Goal: Complete application form

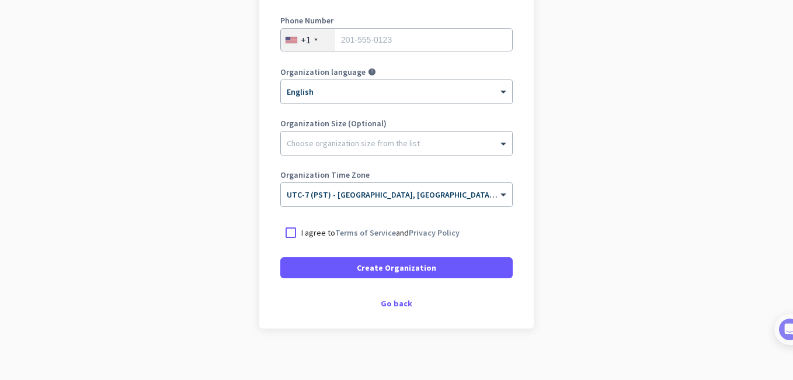
scroll to position [206, 0]
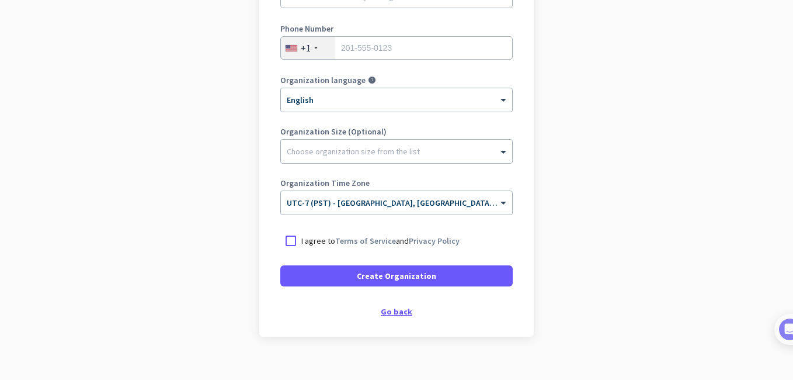
click at [390, 312] on div "Go back" at bounding box center [396, 311] width 233 height 8
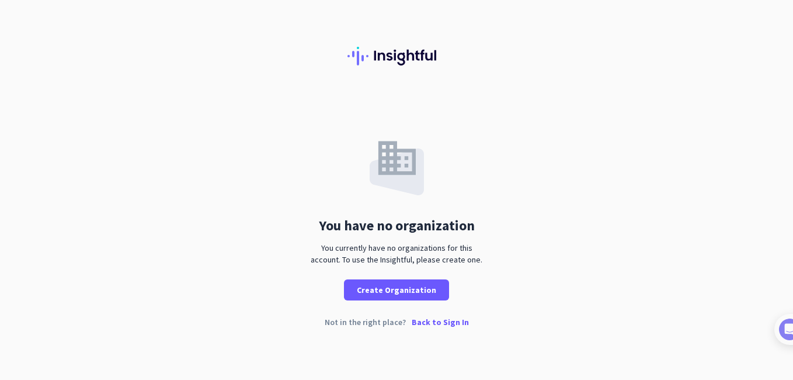
click at [433, 320] on p "Back to Sign In" at bounding box center [440, 322] width 57 height 8
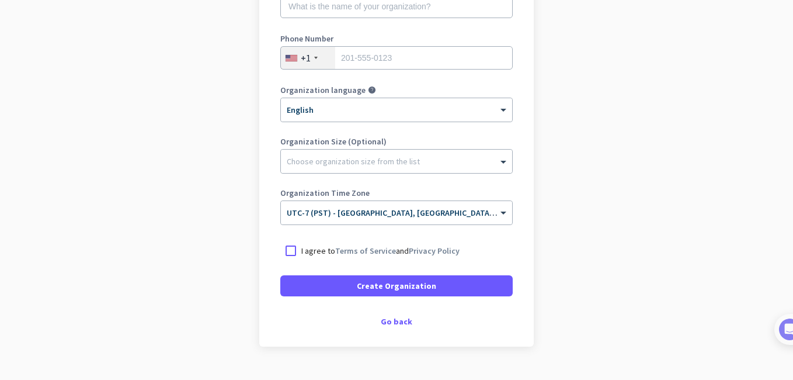
scroll to position [221, 0]
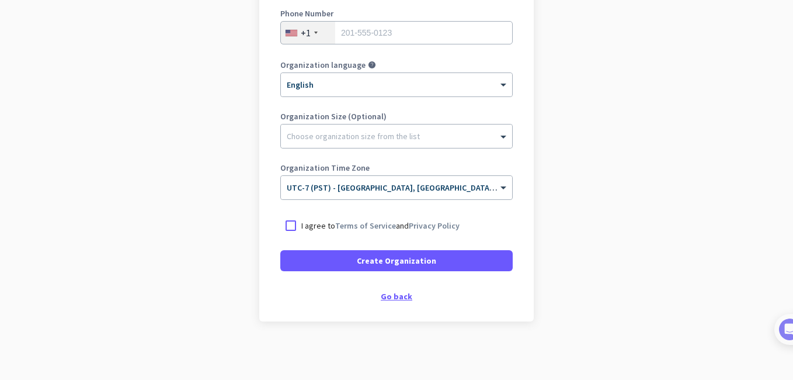
click at [389, 300] on div "Go back" at bounding box center [396, 296] width 233 height 8
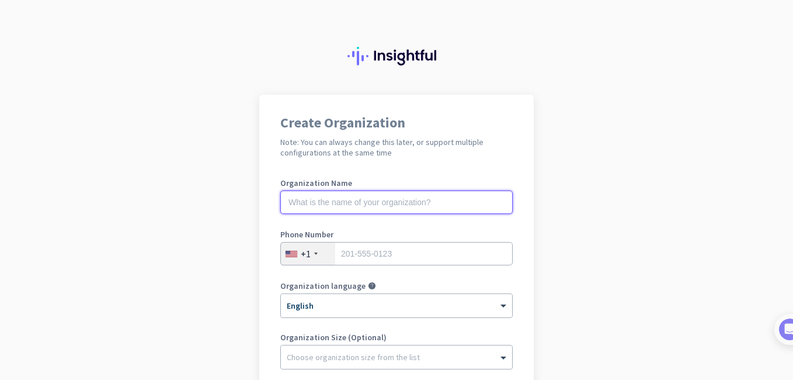
click at [341, 201] on input "text" at bounding box center [396, 201] width 233 height 23
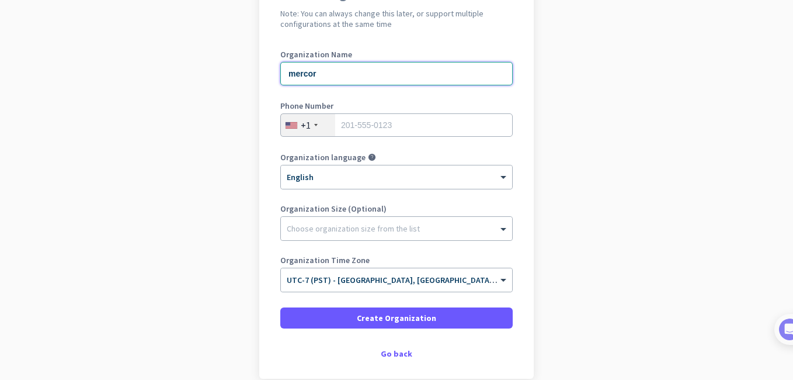
scroll to position [136, 0]
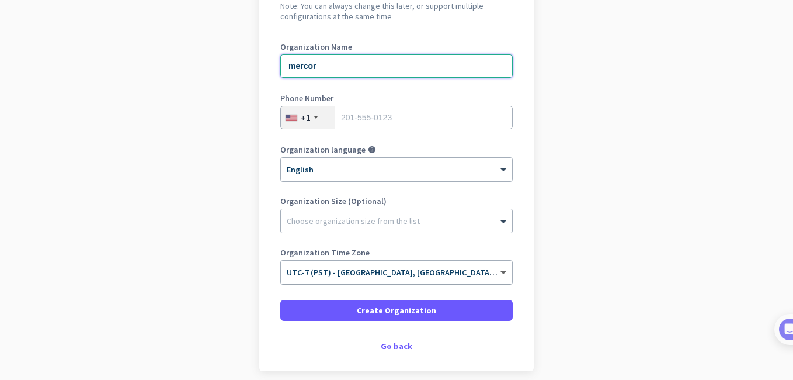
type input "mercor"
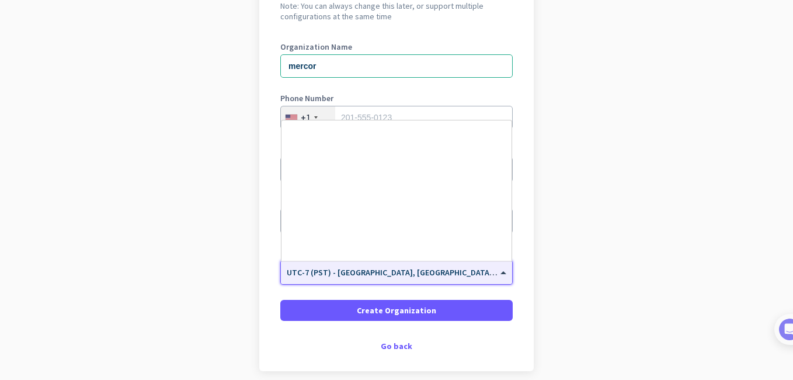
click at [498, 268] on span at bounding box center [505, 273] width 15 height 10
click at [501, 273] on span at bounding box center [505, 273] width 15 height 10
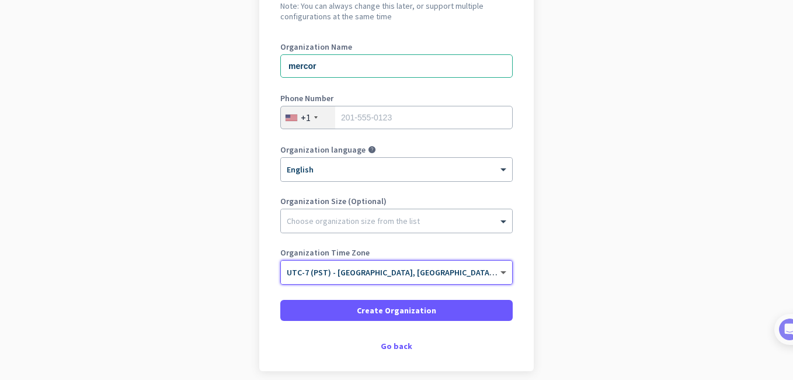
click at [501, 273] on span at bounding box center [505, 273] width 15 height 10
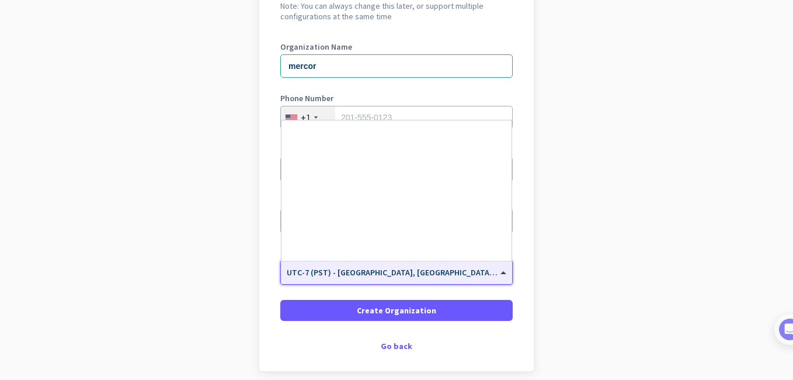
scroll to position [251, 0]
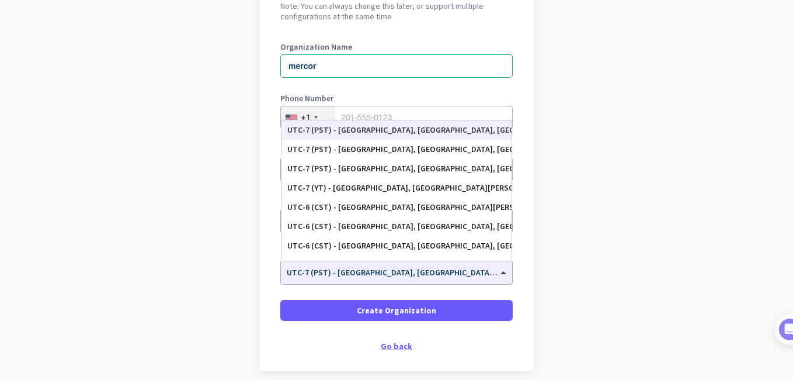
click at [407, 342] on div "Go back" at bounding box center [396, 346] width 233 height 8
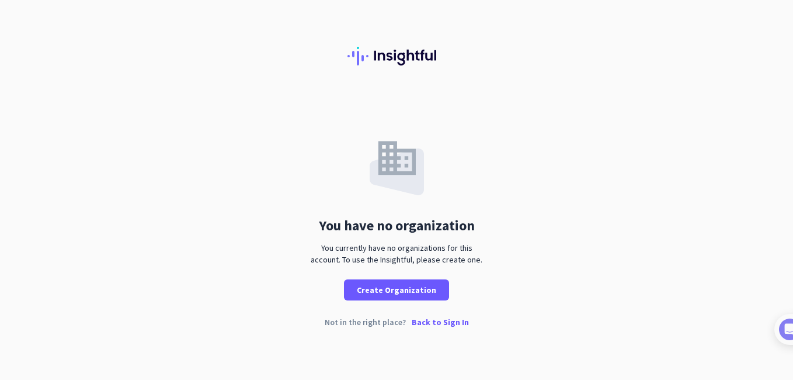
click at [438, 324] on p "Back to Sign In" at bounding box center [440, 322] width 57 height 8
